Goal: Information Seeking & Learning: Learn about a topic

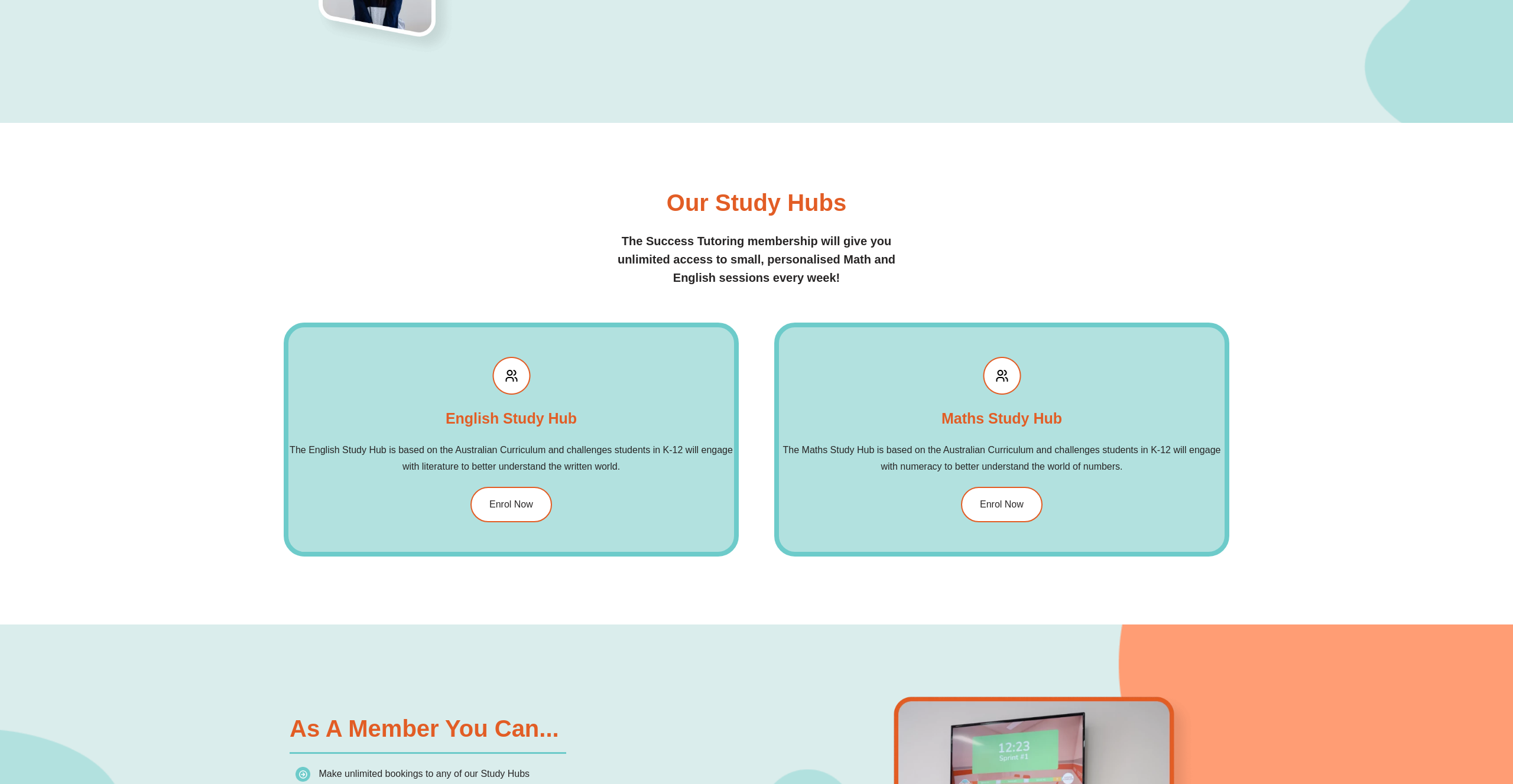
scroll to position [1531, 0]
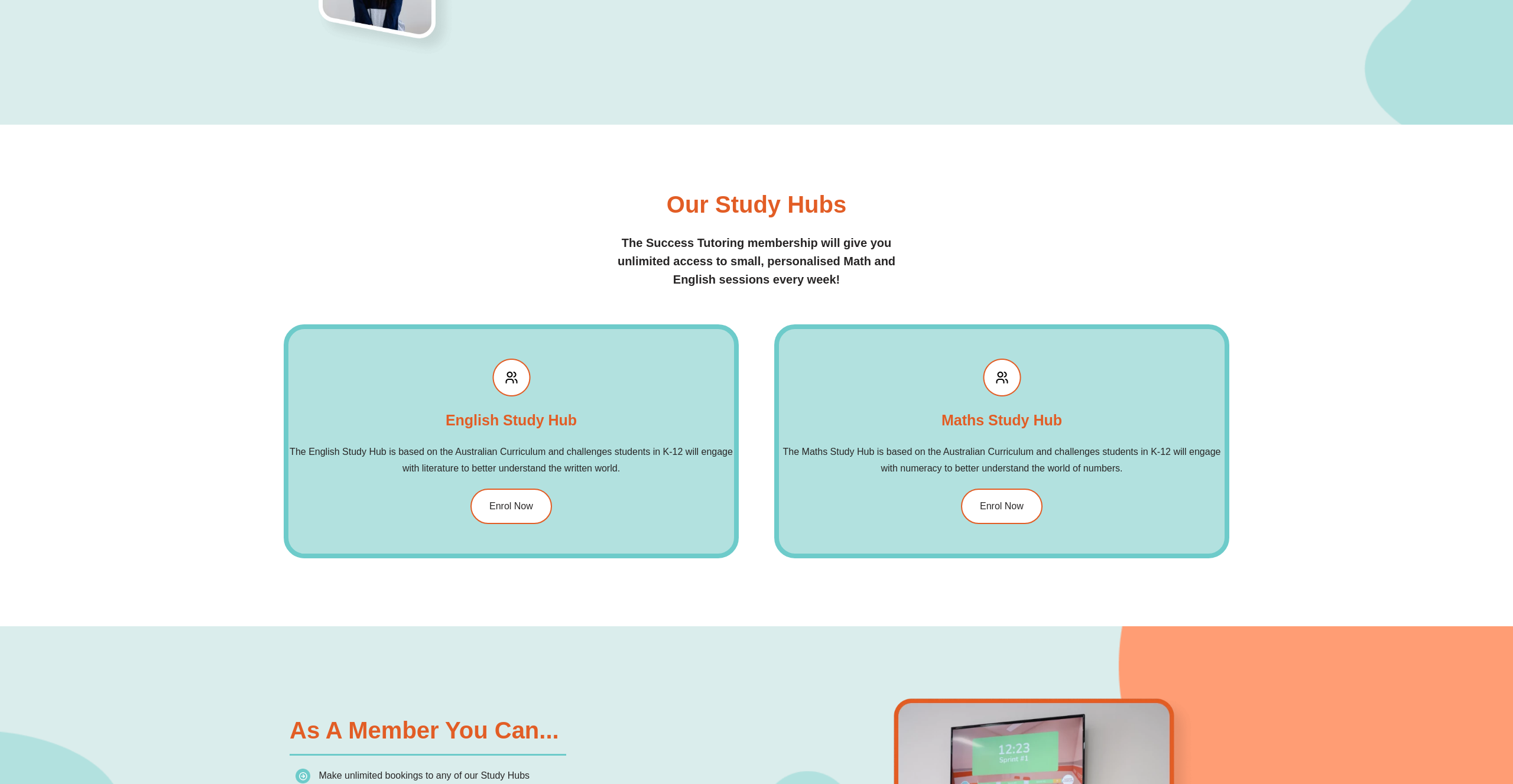
click at [752, 260] on h2 "The Success Tutoring membership will give you unlimited access to small, person…" at bounding box center [757, 262] width 284 height 55
click at [748, 260] on h2 "The Success Tutoring membership will give you unlimited access to small, person…" at bounding box center [757, 262] width 284 height 55
click at [649, 265] on h2 "The Success Tutoring membership will give you unlimited access to small, person…" at bounding box center [757, 262] width 284 height 55
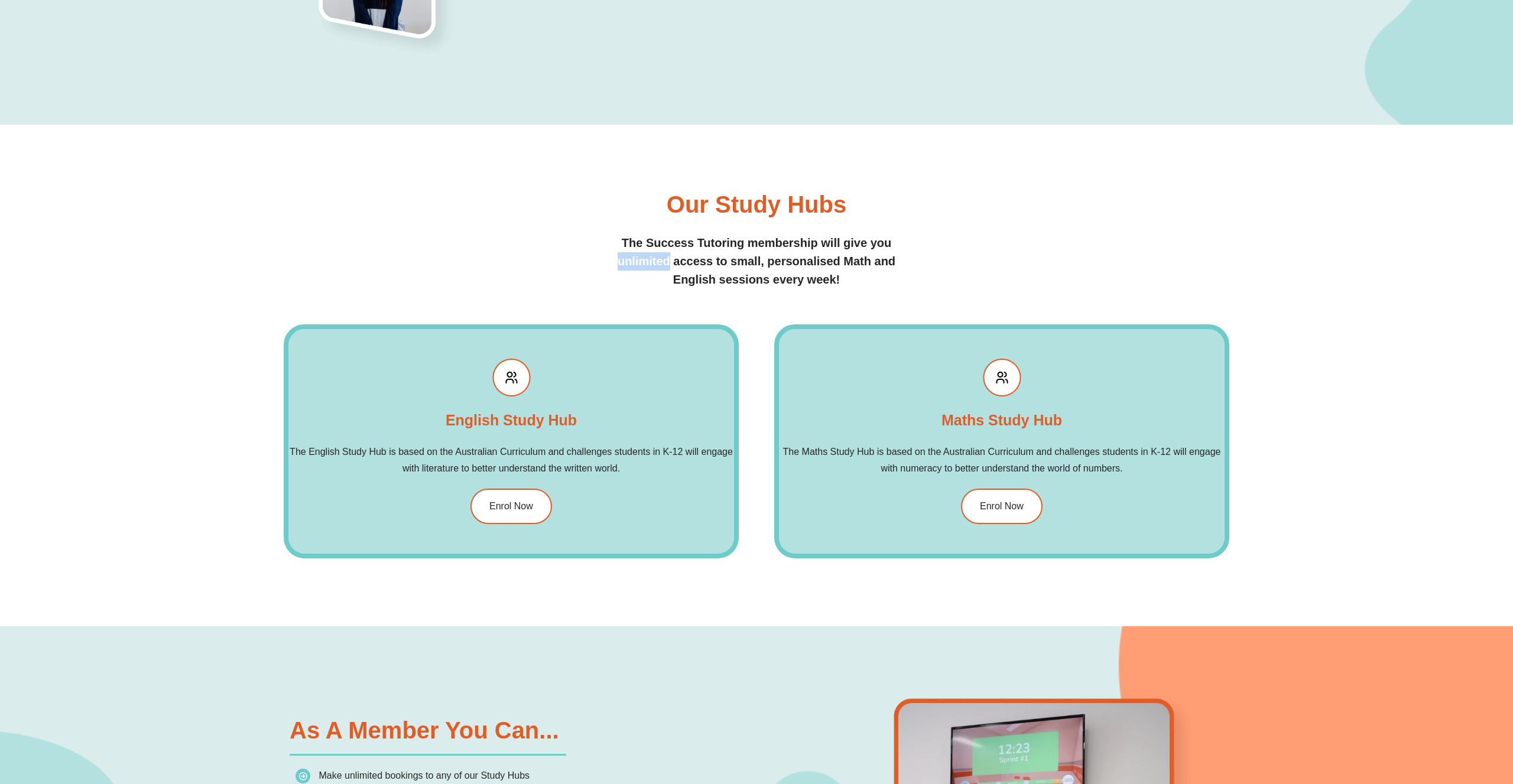
click at [649, 265] on h2 "The Success Tutoring membership will give you unlimited access to small, person…" at bounding box center [757, 262] width 284 height 55
click at [643, 257] on h2 "The Success Tutoring membership will give you unlimited access to small, person…" at bounding box center [757, 262] width 284 height 55
click at [643, 261] on h2 "The Success Tutoring membership will give you unlimited access to small, person…" at bounding box center [757, 262] width 284 height 55
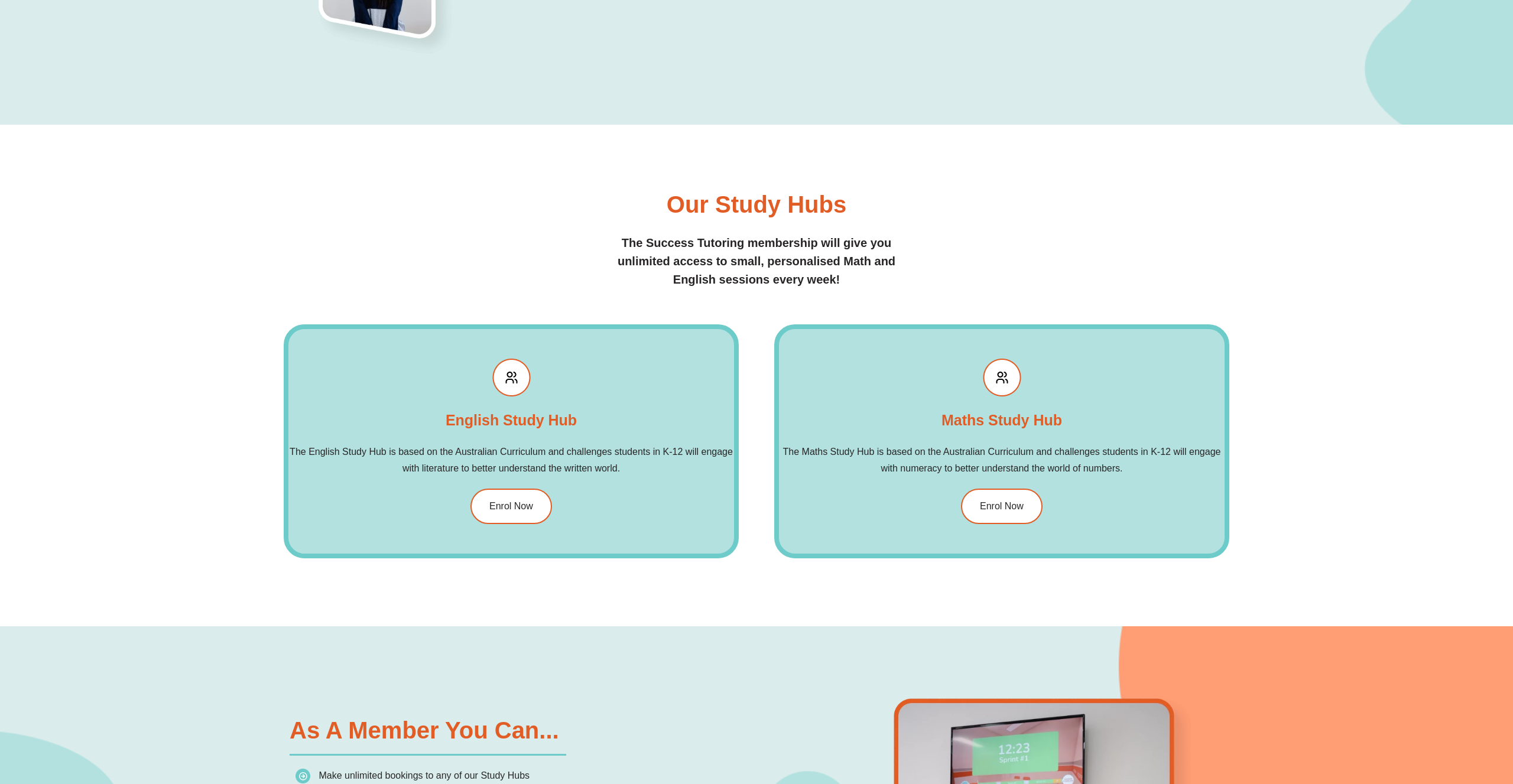
click at [643, 261] on h2 "The Success Tutoring membership will give you unlimited access to small, person…" at bounding box center [757, 262] width 284 height 55
click at [642, 260] on h2 "The Success Tutoring membership will give you unlimited access to small, person…" at bounding box center [757, 262] width 284 height 55
click at [903, 234] on div "Our Study Hubs The Success Tutoring membership will give you unlimited access t…" at bounding box center [757, 241] width 946 height 96
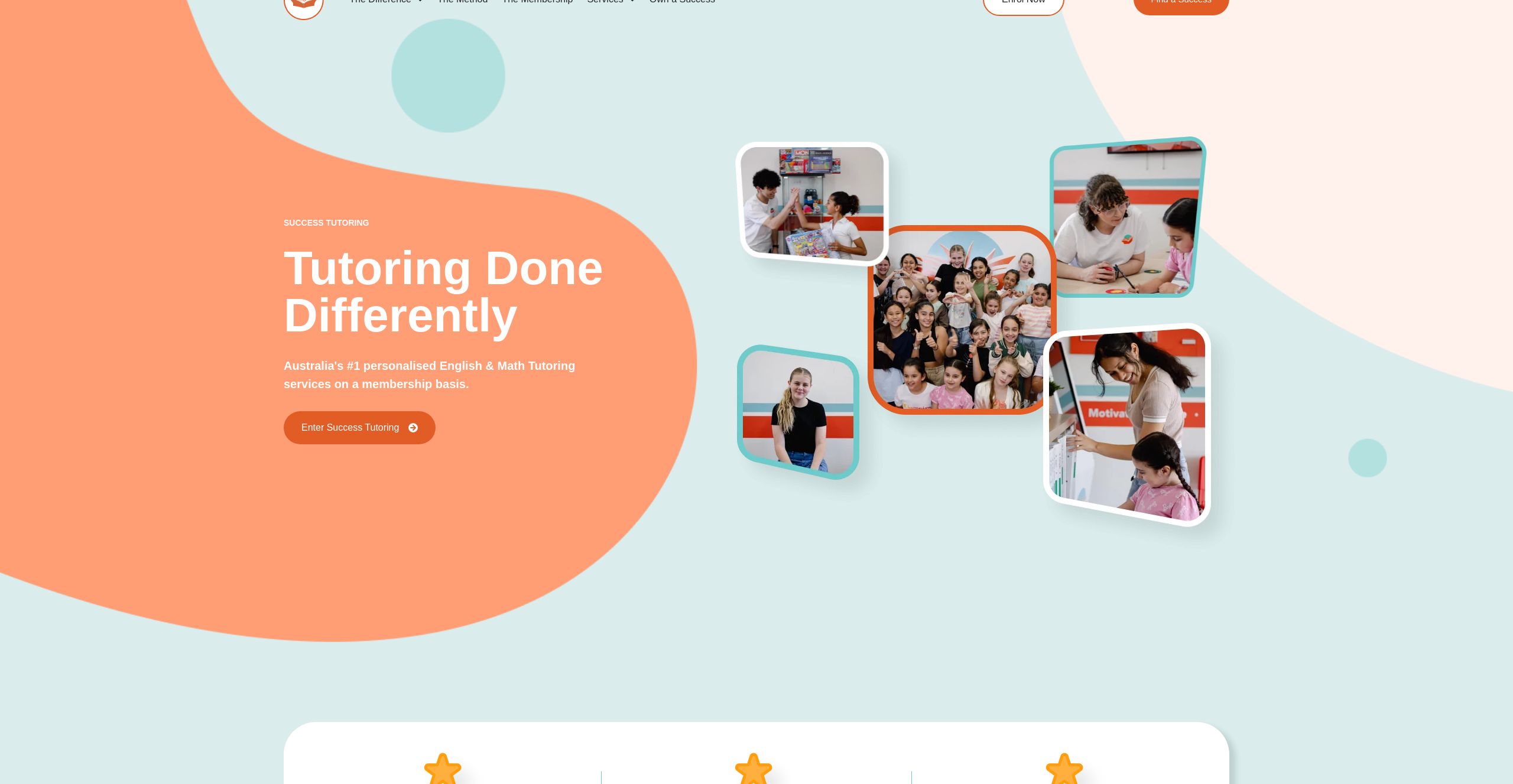
scroll to position [0, 0]
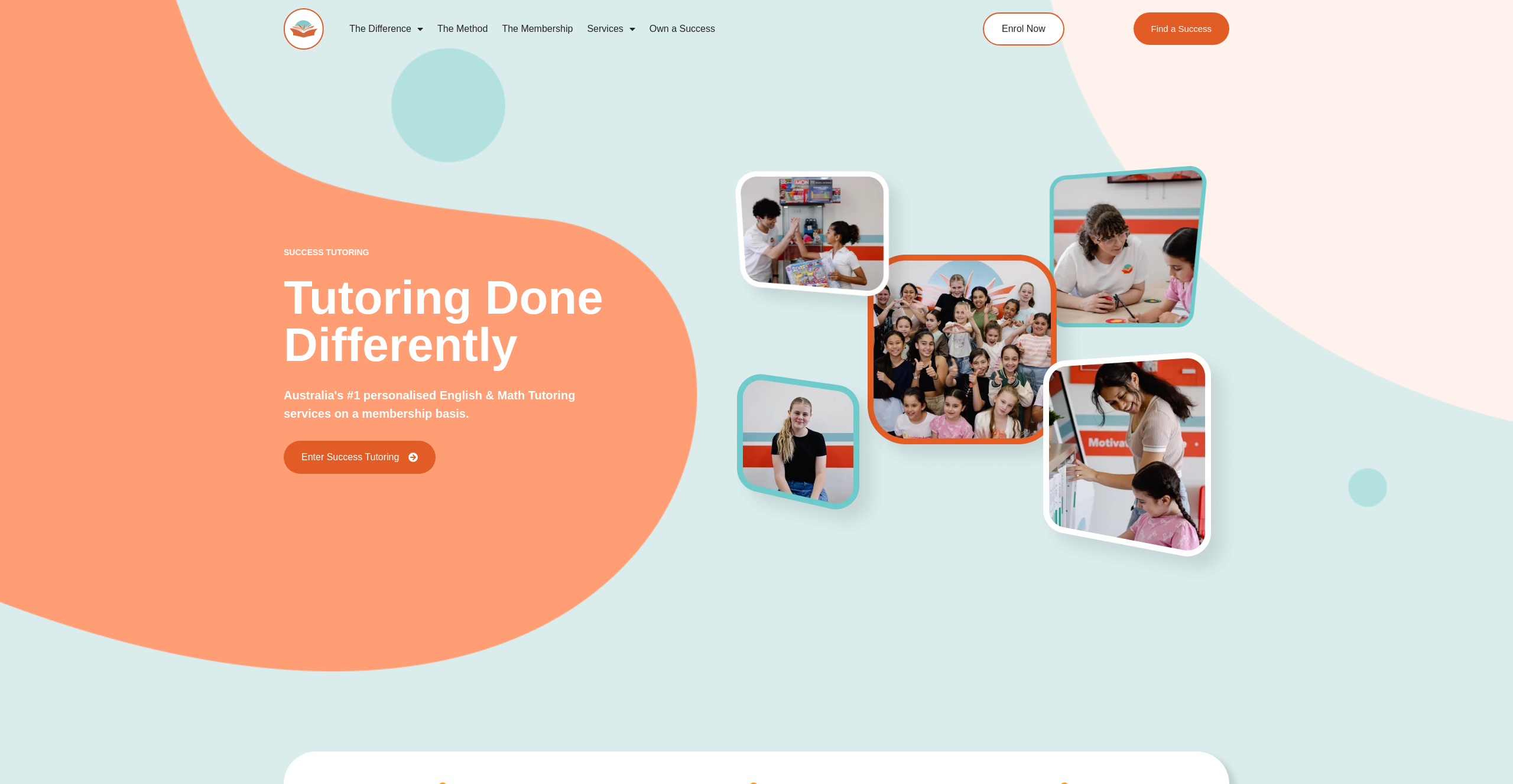
click at [429, 337] on h2 "Tutoring Done Differently" at bounding box center [510, 321] width 454 height 95
click at [589, 457] on div "Enter Success Tutoring" at bounding box center [510, 457] width 454 height 33
